Goal: Find contact information

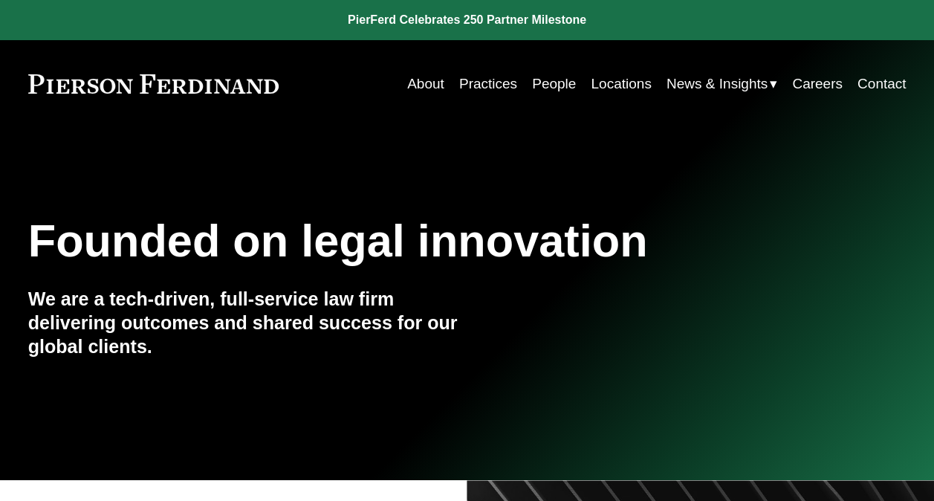
click at [554, 86] on link "People" at bounding box center [554, 84] width 44 height 28
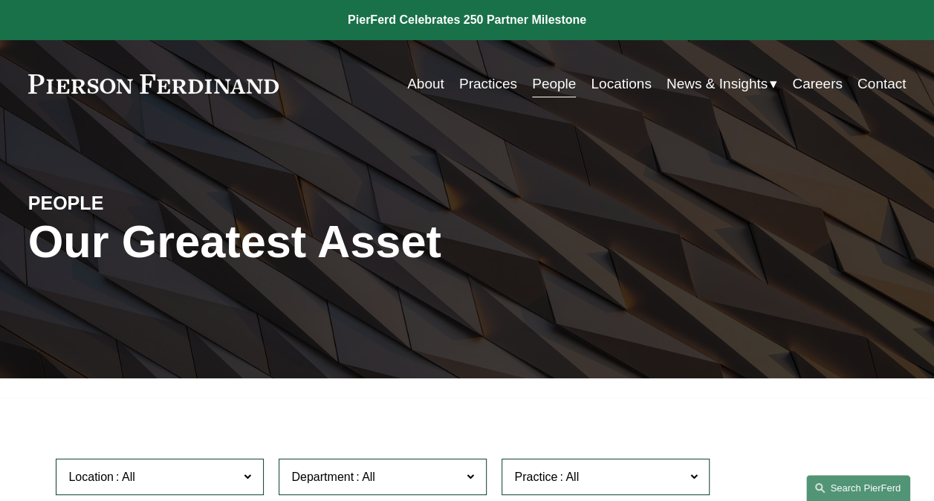
click at [863, 486] on link "Search this site" at bounding box center [858, 488] width 104 height 26
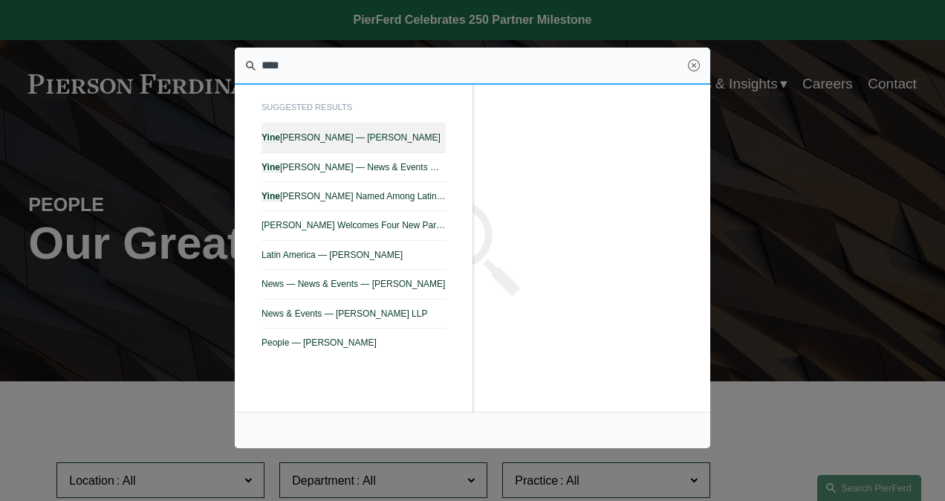
click at [393, 129] on link "Yine Rodríguez Pérez — Pierson Ferdinand LLP" at bounding box center [354, 137] width 184 height 29
type input "****"
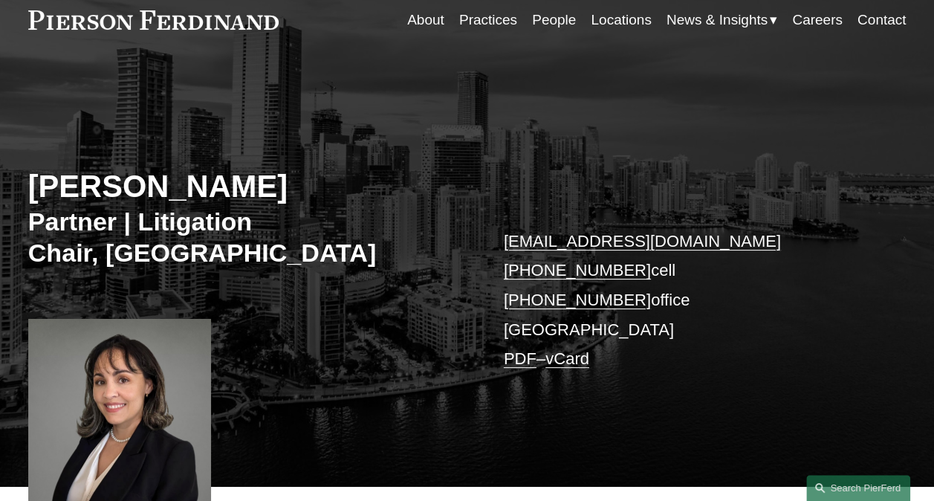
scroll to position [149, 0]
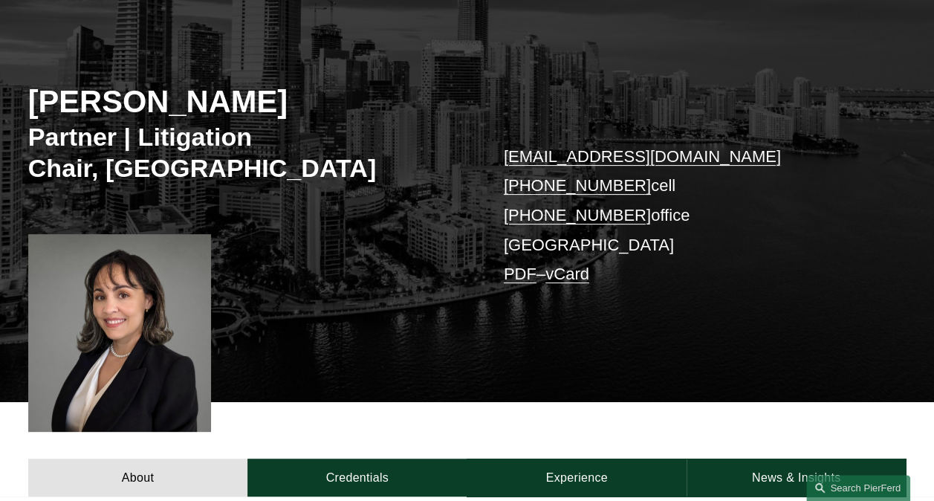
click at [568, 280] on link "vCard" at bounding box center [567, 273] width 44 height 19
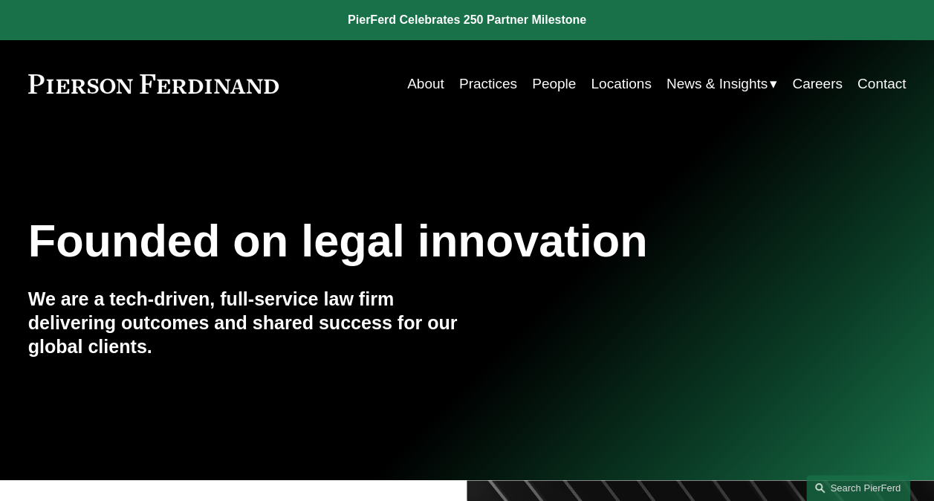
click at [636, 91] on link "Locations" at bounding box center [621, 84] width 60 height 28
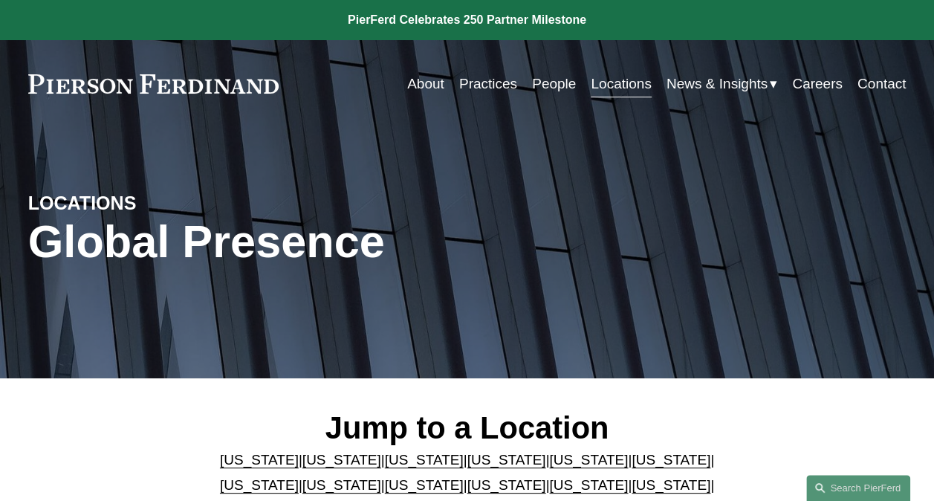
click at [553, 465] on link "[US_STATE]" at bounding box center [588, 460] width 79 height 16
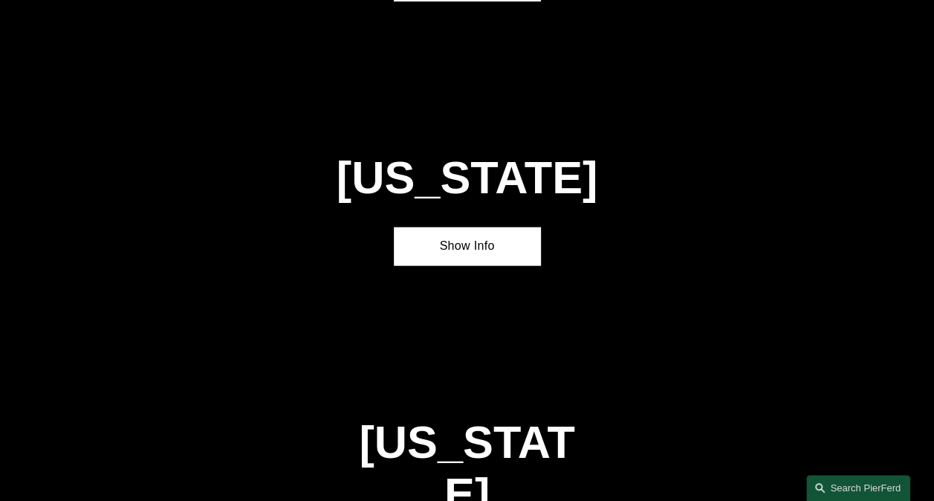
scroll to position [1652, 0]
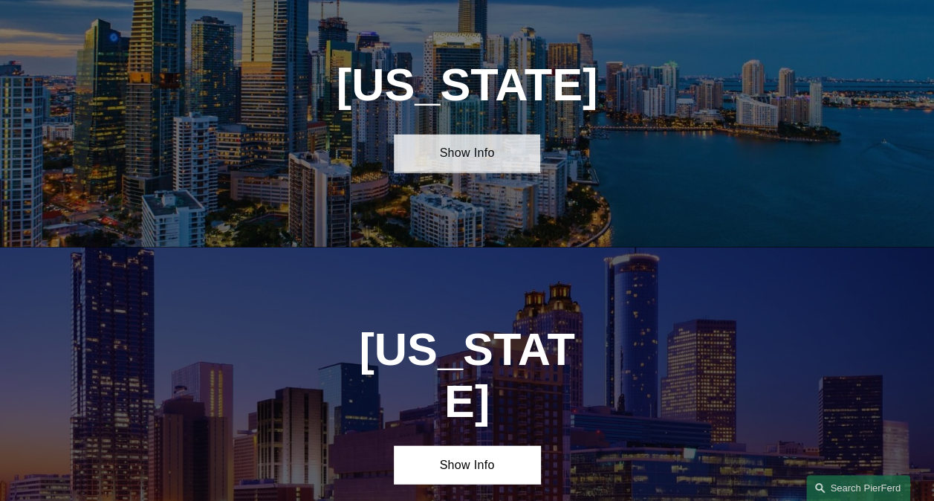
click at [423, 172] on link "Show Info" at bounding box center [467, 153] width 146 height 38
